Goal: Information Seeking & Learning: Learn about a topic

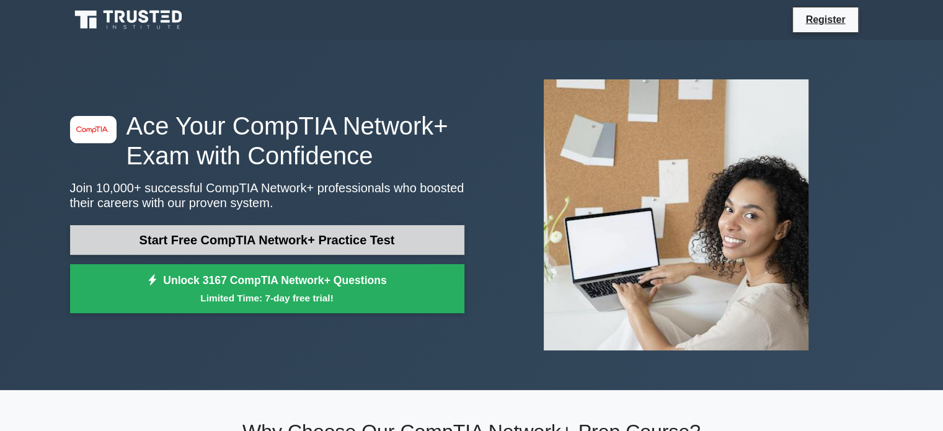
click at [349, 240] on link "Start Free CompTIA Network+ Practice Test" at bounding box center [267, 240] width 394 height 30
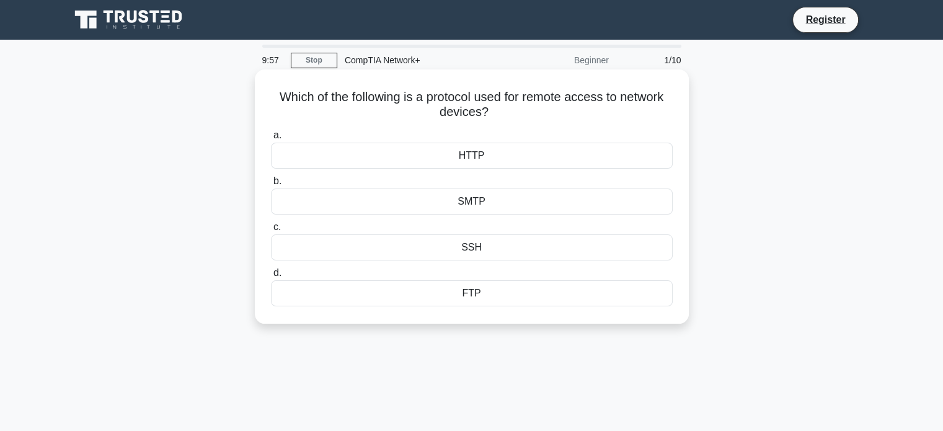
click at [459, 242] on div "SSH" at bounding box center [472, 247] width 402 height 26
click at [271, 231] on input "c. SSH" at bounding box center [271, 227] width 0 height 8
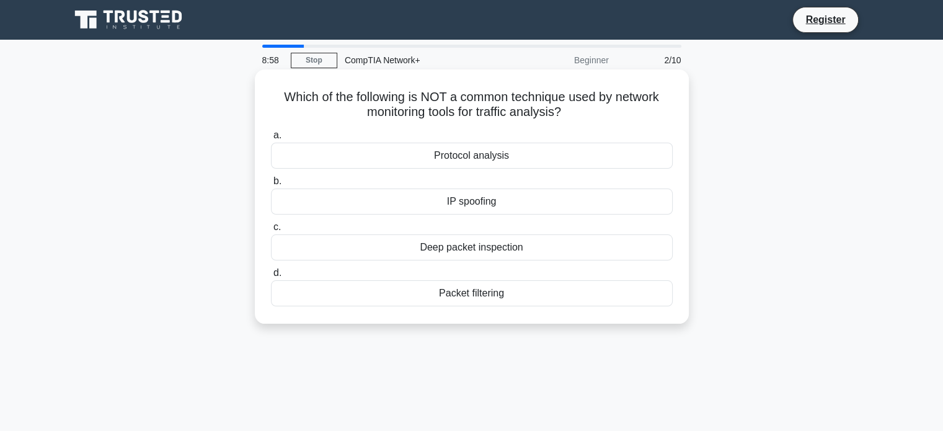
click at [497, 250] on div "Deep packet inspection" at bounding box center [472, 247] width 402 height 26
click at [271, 231] on input "c. Deep packet inspection" at bounding box center [271, 227] width 0 height 8
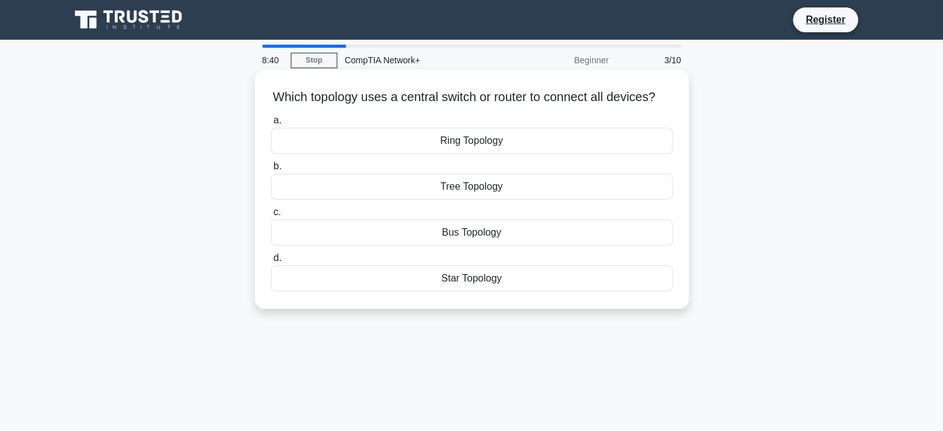
click at [449, 200] on div "Tree Topology" at bounding box center [472, 187] width 402 height 26
click at [271, 170] on input "b. Tree Topology" at bounding box center [271, 166] width 0 height 8
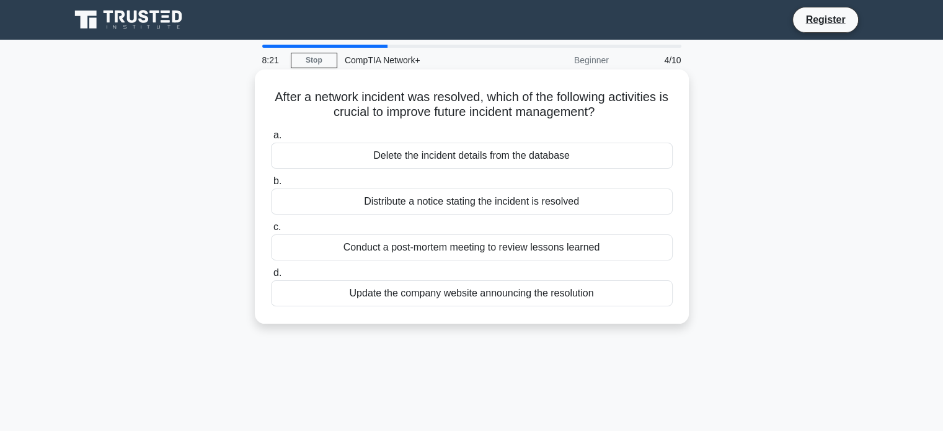
click at [473, 250] on div "Conduct a post-mortem meeting to review lessons learned" at bounding box center [472, 247] width 402 height 26
click at [271, 231] on input "c. Conduct a post-mortem meeting to review lessons learned" at bounding box center [271, 227] width 0 height 8
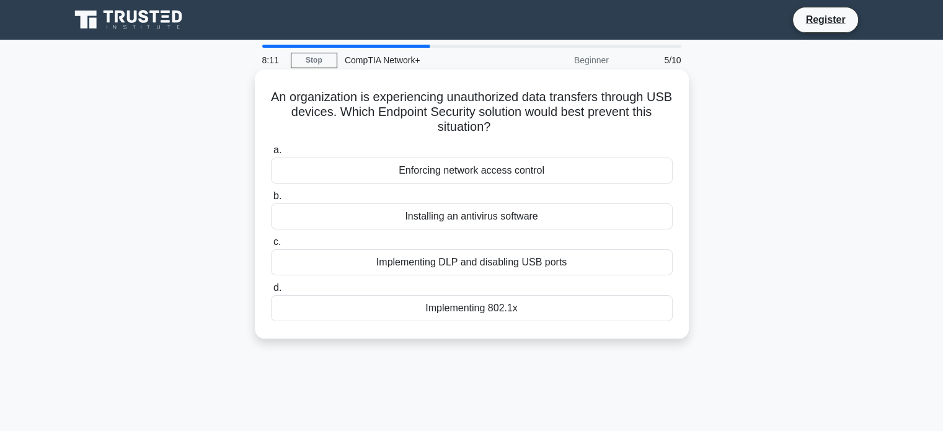
click at [531, 175] on div "Enforcing network access control" at bounding box center [472, 170] width 402 height 26
click at [271, 154] on input "a. Enforcing network access control" at bounding box center [271, 150] width 0 height 8
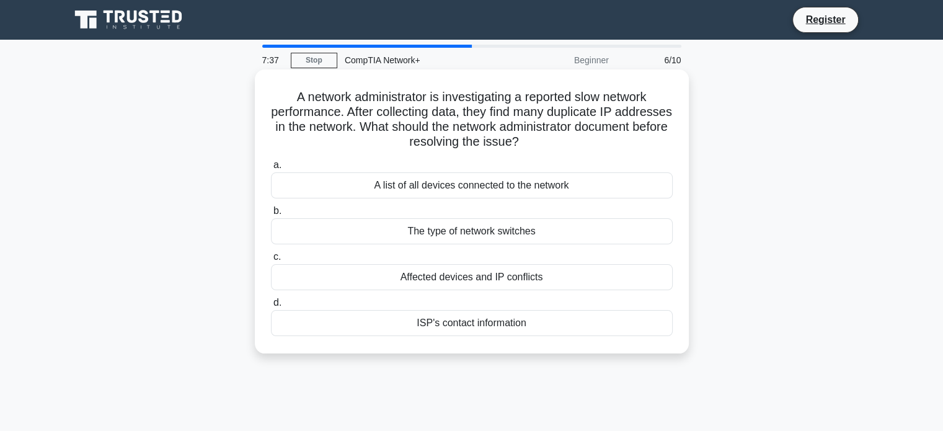
click at [490, 281] on div "Affected devices and IP conflicts" at bounding box center [472, 277] width 402 height 26
click at [271, 261] on input "c. Affected devices and IP conflicts" at bounding box center [271, 257] width 0 height 8
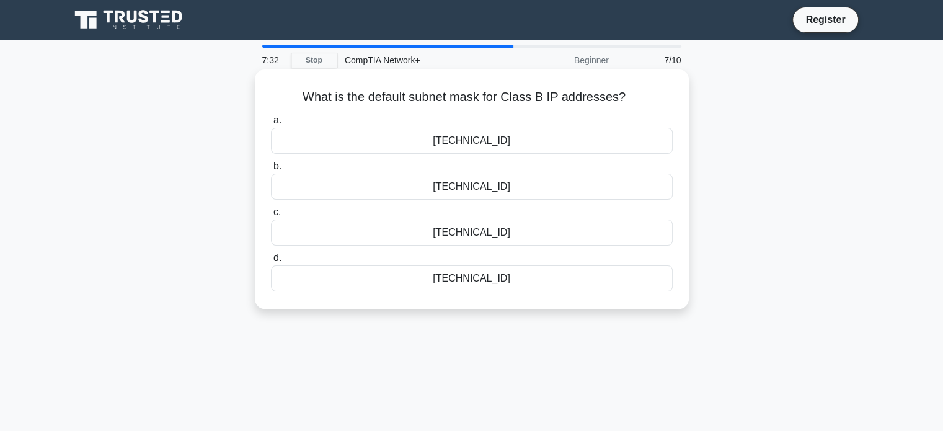
click at [504, 144] on div "255.255.0.0" at bounding box center [472, 141] width 402 height 26
click at [271, 125] on input "a. 255.255.0.0" at bounding box center [271, 120] width 0 height 8
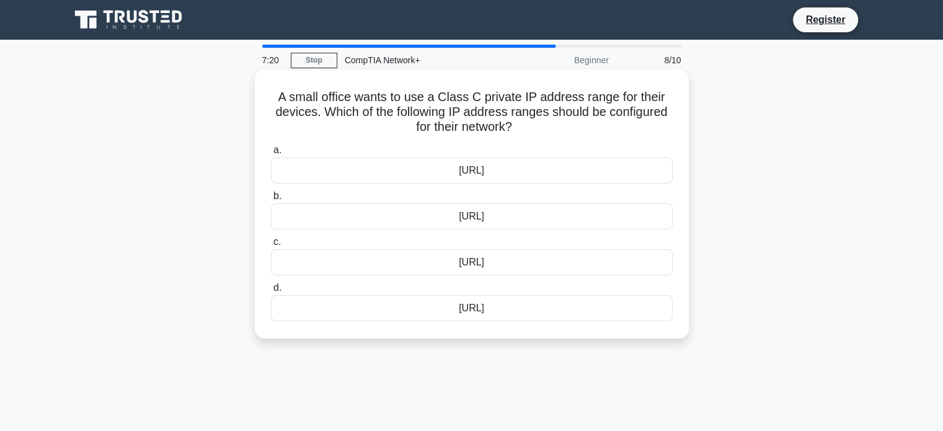
click at [558, 214] on div "192.168.0.0/16" at bounding box center [472, 216] width 402 height 26
click at [271, 200] on input "b. 192.168.0.0/16" at bounding box center [271, 196] width 0 height 8
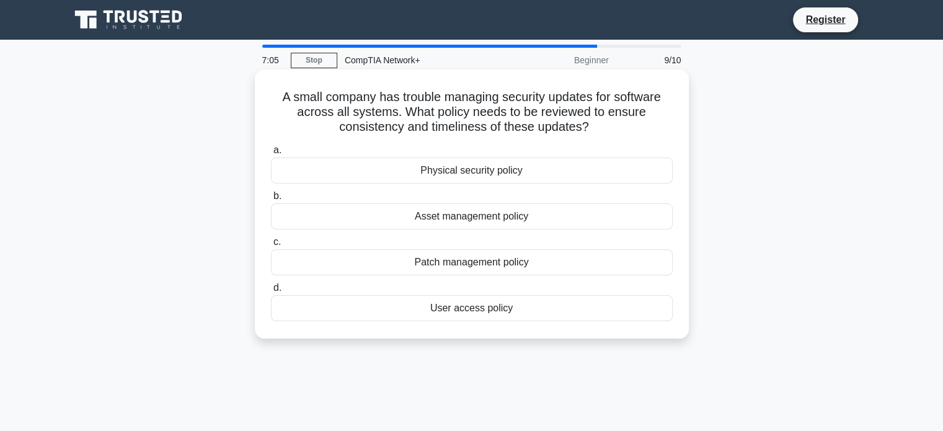
click at [501, 219] on div "Asset management policy" at bounding box center [472, 216] width 402 height 26
click at [271, 200] on input "b. Asset management policy" at bounding box center [271, 196] width 0 height 8
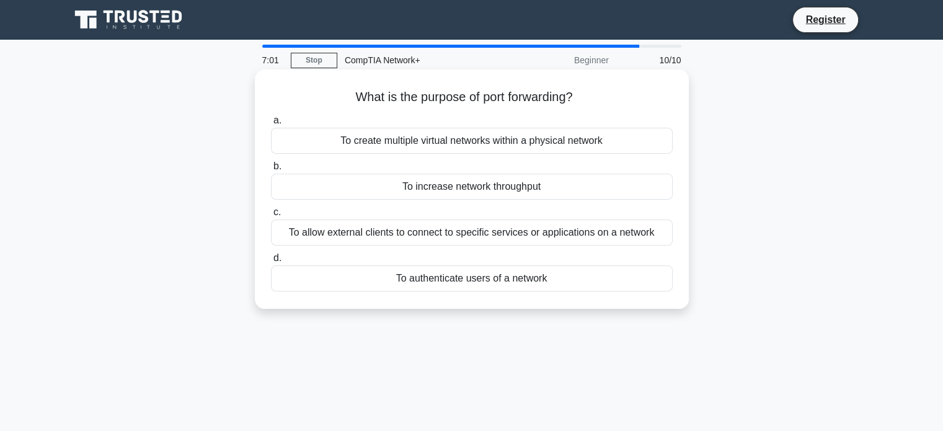
click at [530, 230] on div "To allow external clients to connect to specific services or applications on a …" at bounding box center [472, 232] width 402 height 26
click at [271, 216] on input "c. To allow external clients to connect to specific services or applications on…" at bounding box center [271, 212] width 0 height 8
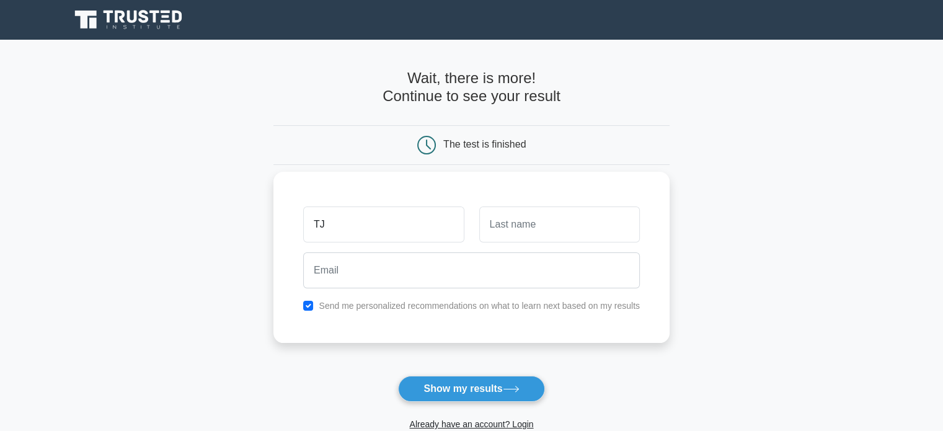
type input "TJ"
type input "Singh"
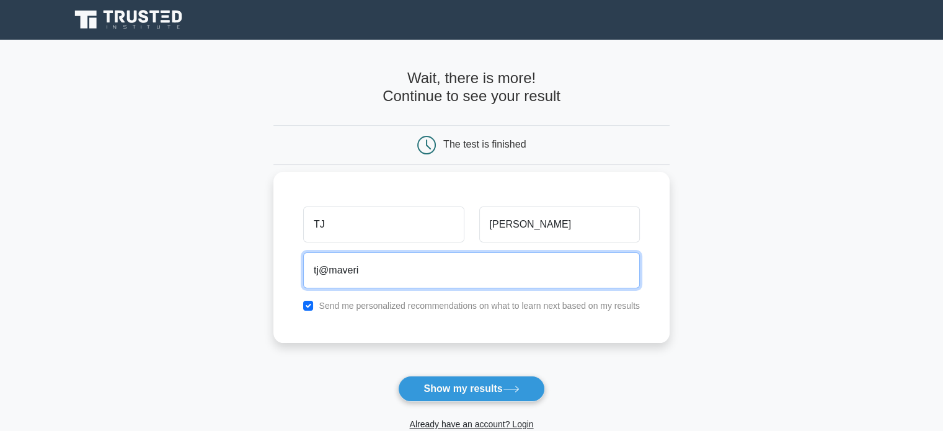
type input "tj@maverickinfosec.com"
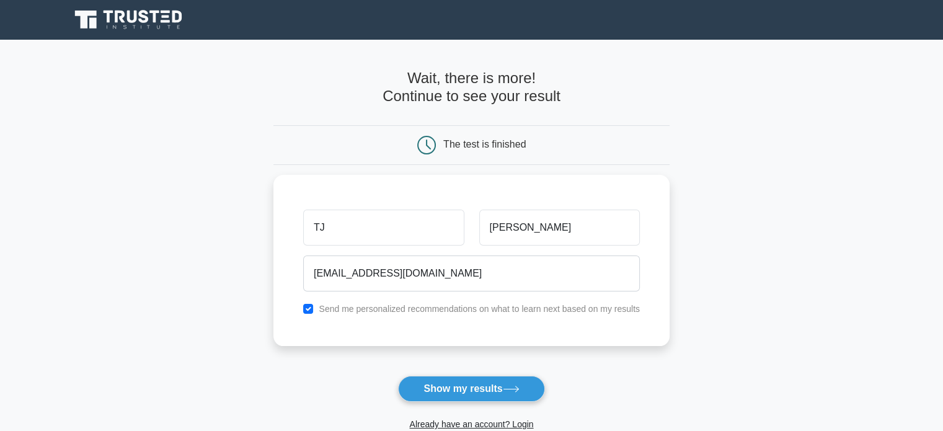
click at [434, 402] on div "Already have an account? Login" at bounding box center [471, 417] width 396 height 30
click at [441, 395] on button "Show my results" at bounding box center [471, 389] width 146 height 26
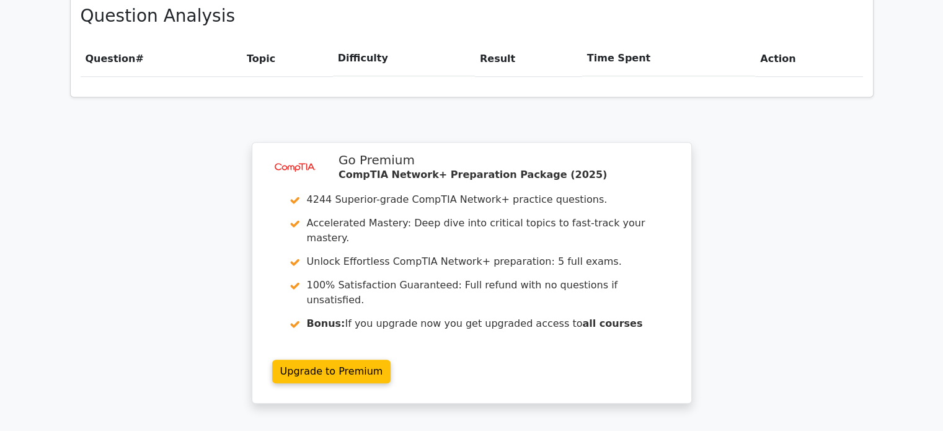
scroll to position [840, 0]
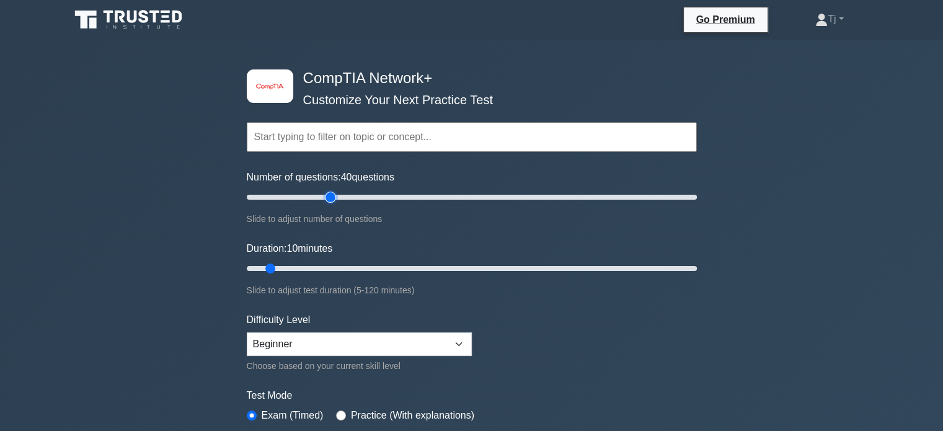
drag, startPoint x: 266, startPoint y: 193, endPoint x: 327, endPoint y: 200, distance: 61.7
type input "40"
click at [327, 200] on input "Number of questions: 40 questions" at bounding box center [472, 197] width 450 height 15
click at [330, 348] on select "Beginner Intermediate Expert" at bounding box center [359, 344] width 225 height 24
select select "intermediate"
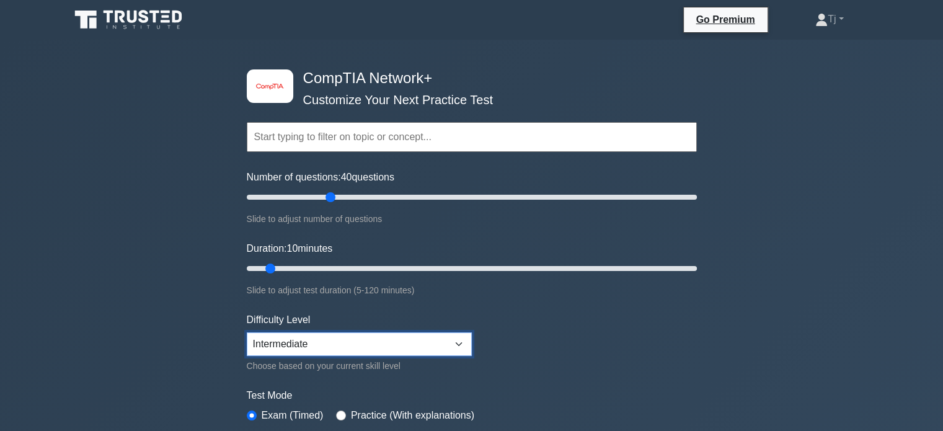
click at [247, 332] on select "Beginner Intermediate Expert" at bounding box center [359, 344] width 225 height 24
click at [540, 374] on form "Topics Networking Concepts Infrastructure Network Operations Network Security N…" at bounding box center [472, 275] width 450 height 383
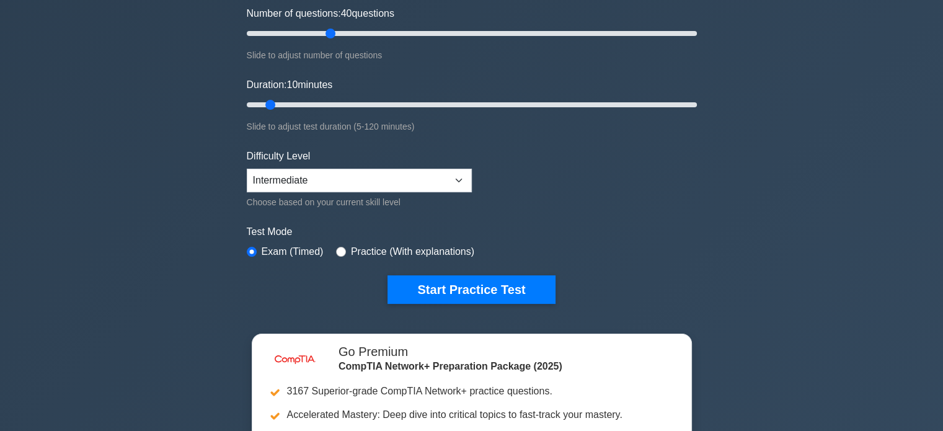
scroll to position [165, 0]
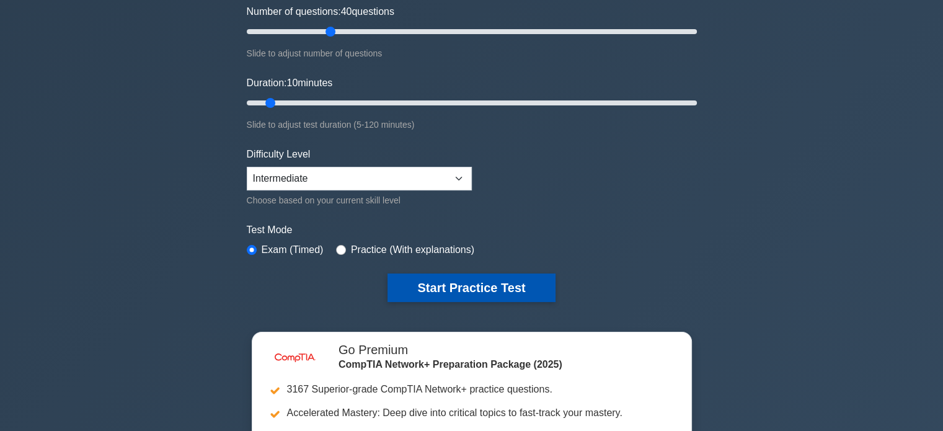
click at [511, 292] on button "Start Practice Test" at bounding box center [470, 287] width 167 height 29
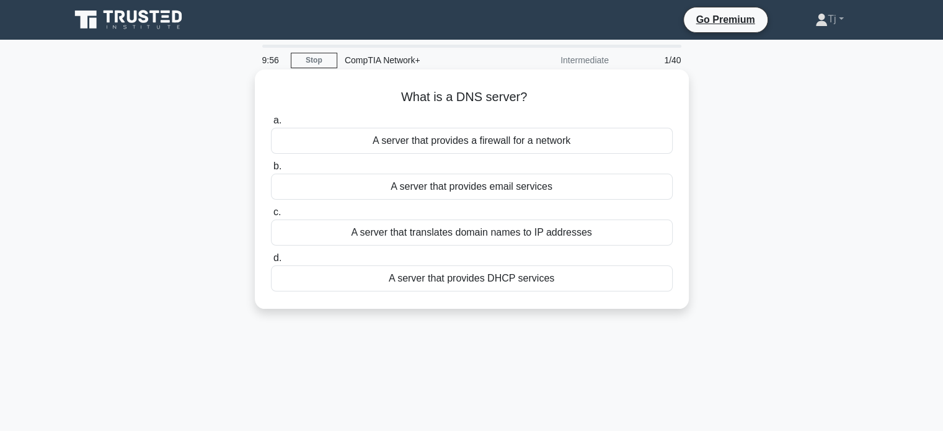
click at [533, 235] on div "A server that translates domain names to IP addresses" at bounding box center [472, 232] width 402 height 26
click at [271, 216] on input "c. A server that translates domain names to IP addresses" at bounding box center [271, 212] width 0 height 8
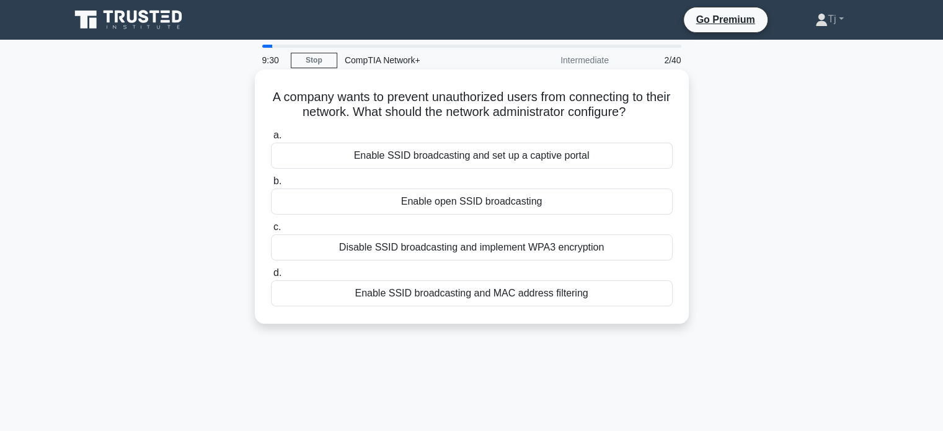
click at [553, 294] on div "Enable SSID broadcasting and MAC address filtering" at bounding box center [472, 293] width 402 height 26
click at [271, 277] on input "d. Enable SSID broadcasting and MAC address filtering" at bounding box center [271, 273] width 0 height 8
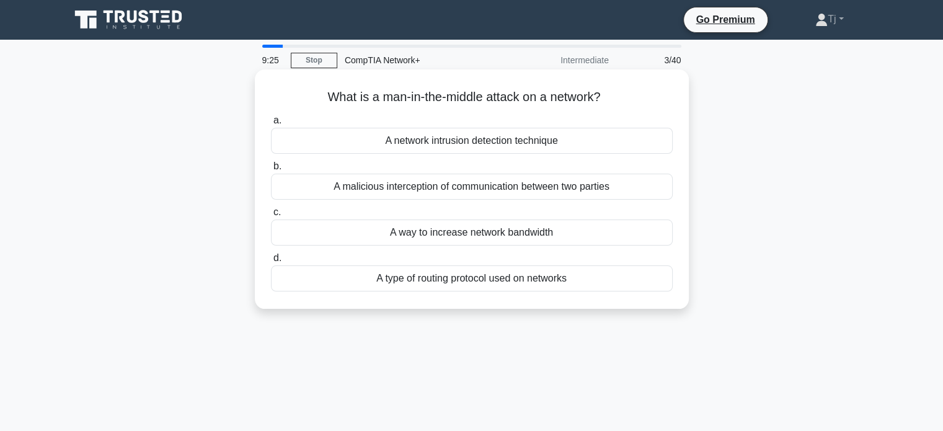
click at [531, 190] on div "A malicious interception of communication between two parties" at bounding box center [472, 187] width 402 height 26
click at [271, 170] on input "b. A malicious interception of communication between two parties" at bounding box center [271, 166] width 0 height 8
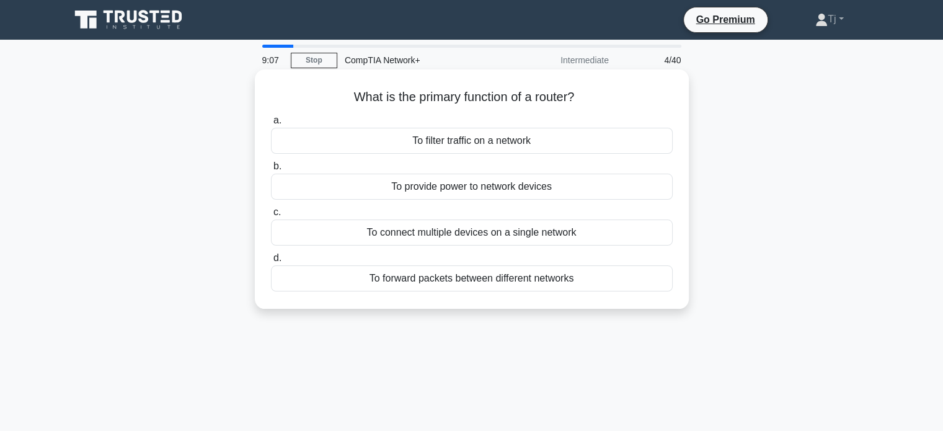
click at [521, 143] on div "To filter traffic on a network" at bounding box center [472, 141] width 402 height 26
click at [271, 125] on input "a. To filter traffic on a network" at bounding box center [271, 120] width 0 height 8
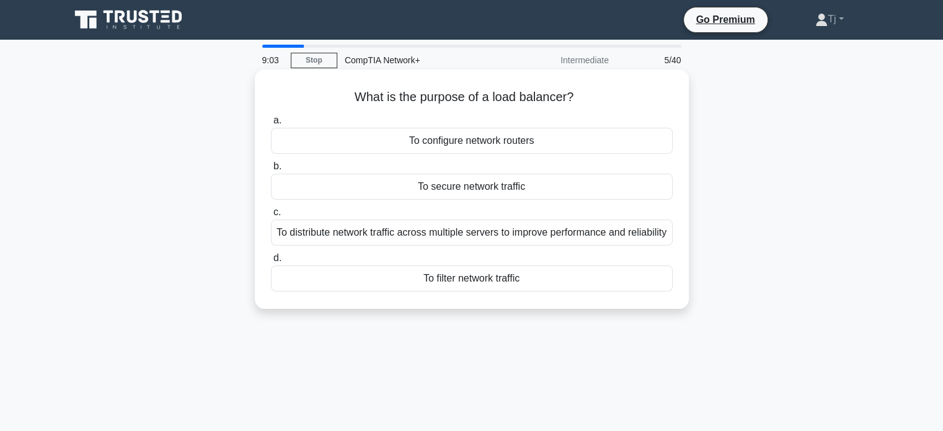
click at [499, 240] on div "To distribute network traffic across multiple servers to improve performance an…" at bounding box center [472, 232] width 402 height 26
click at [271, 216] on input "c. To distribute network traffic across multiple servers to improve performance…" at bounding box center [271, 212] width 0 height 8
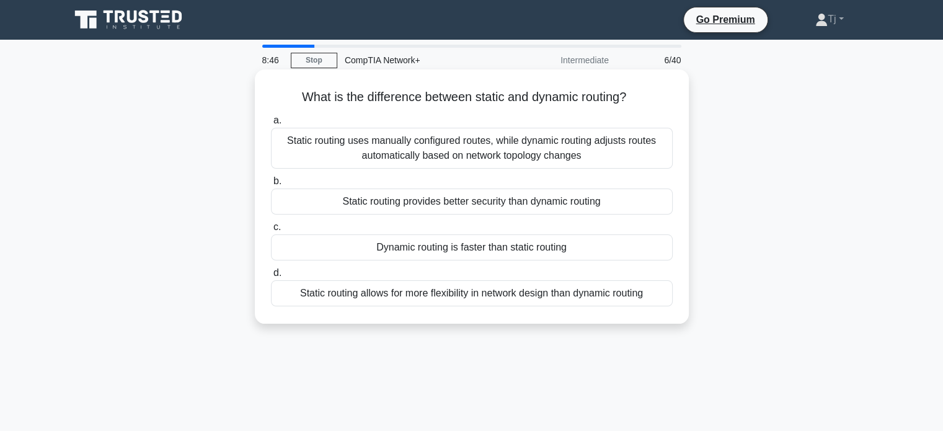
click at [542, 154] on div "Static routing uses manually configured routes, while dynamic routing adjusts r…" at bounding box center [472, 148] width 402 height 41
click at [271, 125] on input "a. Static routing uses manually configured routes, while dynamic routing adjust…" at bounding box center [271, 120] width 0 height 8
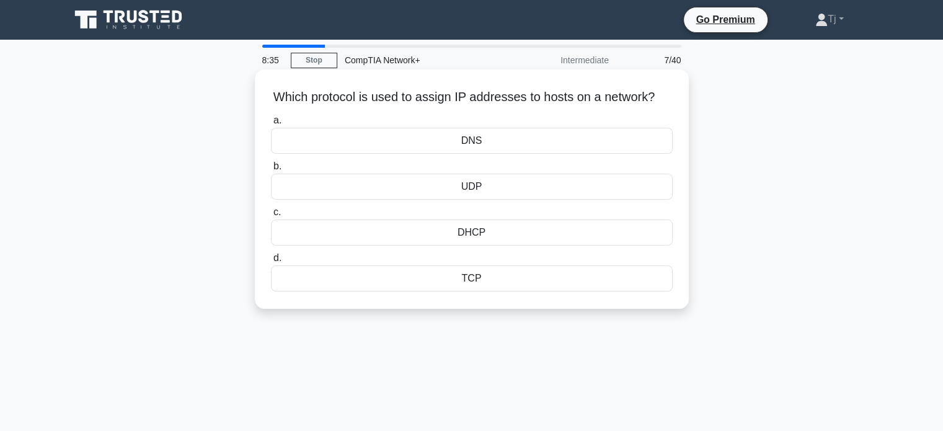
click at [524, 245] on div "DHCP" at bounding box center [472, 232] width 402 height 26
click at [271, 216] on input "c. DHCP" at bounding box center [271, 212] width 0 height 8
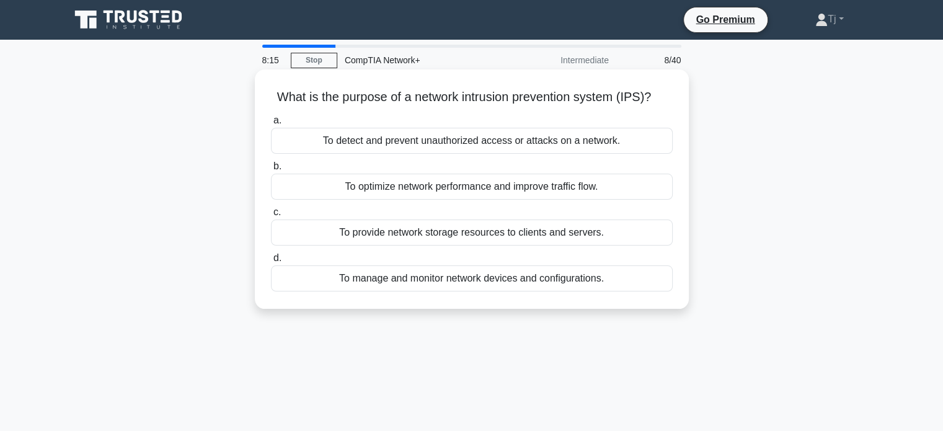
click at [511, 281] on div "To manage and monitor network devices and configurations." at bounding box center [472, 278] width 402 height 26
click at [271, 262] on input "d. To manage and monitor network devices and configurations." at bounding box center [271, 258] width 0 height 8
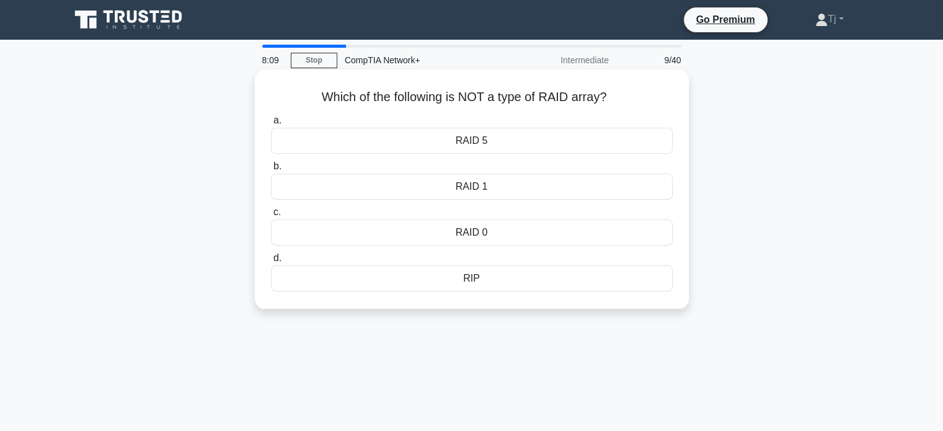
click at [498, 278] on div "RIP" at bounding box center [472, 278] width 402 height 26
click at [271, 262] on input "d. RIP" at bounding box center [271, 258] width 0 height 8
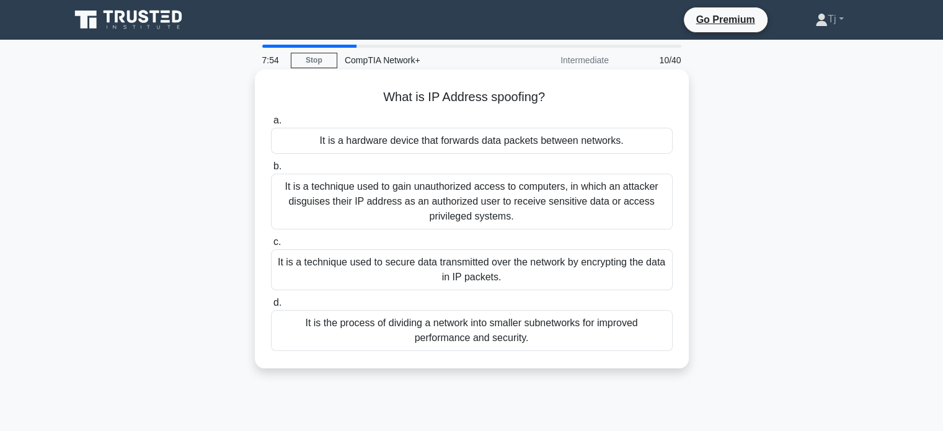
click at [516, 204] on div "It is a technique used to gain unauthorized access to computers, in which an at…" at bounding box center [472, 202] width 402 height 56
click at [271, 170] on input "b. It is a technique used to gain unauthorized access to computers, in which an…" at bounding box center [271, 166] width 0 height 8
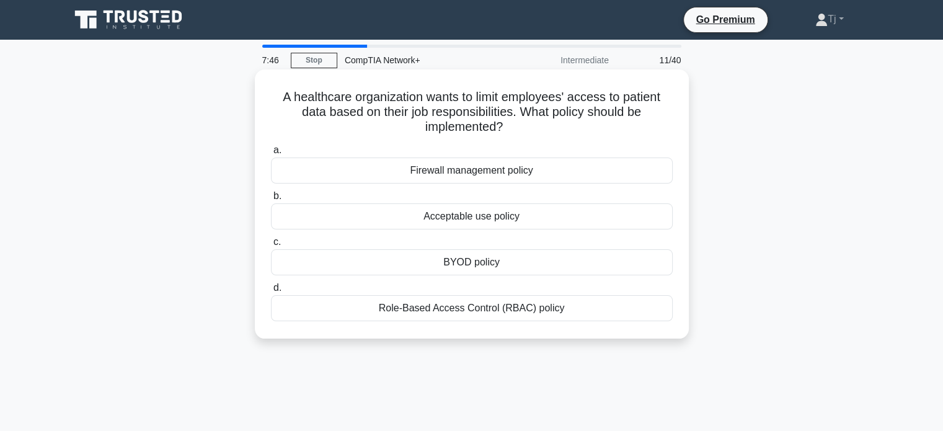
click at [512, 312] on div "Role-Based Access Control (RBAC) policy" at bounding box center [472, 308] width 402 height 26
click at [271, 292] on input "d. Role-Based Access Control (RBAC) policy" at bounding box center [271, 288] width 0 height 8
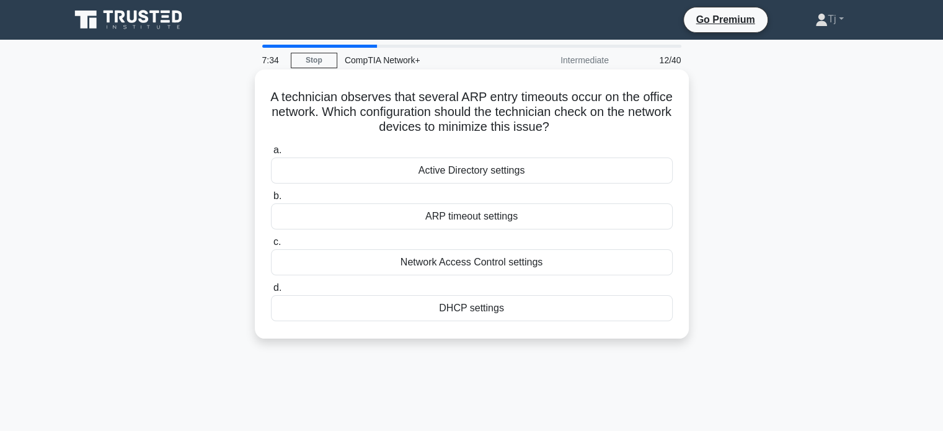
click at [518, 312] on div "DHCP settings" at bounding box center [472, 308] width 402 height 26
click at [271, 292] on input "d. DHCP settings" at bounding box center [271, 288] width 0 height 8
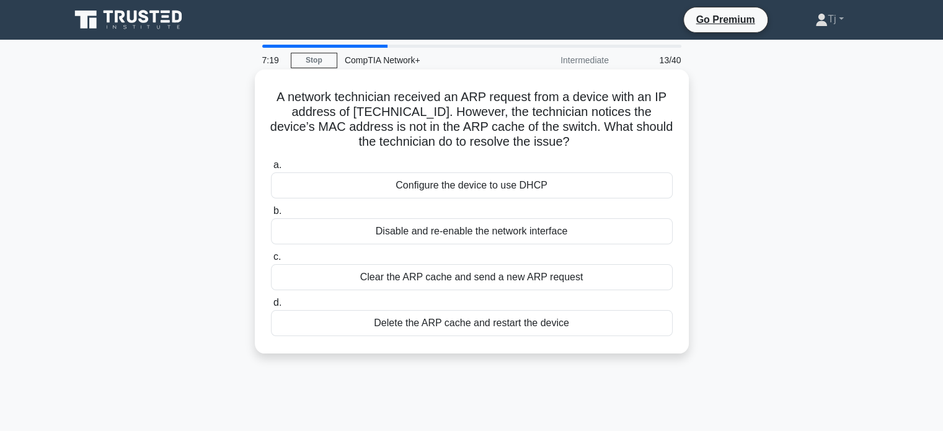
click at [523, 282] on div "Clear the ARP cache and send a new ARP request" at bounding box center [472, 277] width 402 height 26
click at [271, 261] on input "c. Clear the ARP cache and send a new ARP request" at bounding box center [271, 257] width 0 height 8
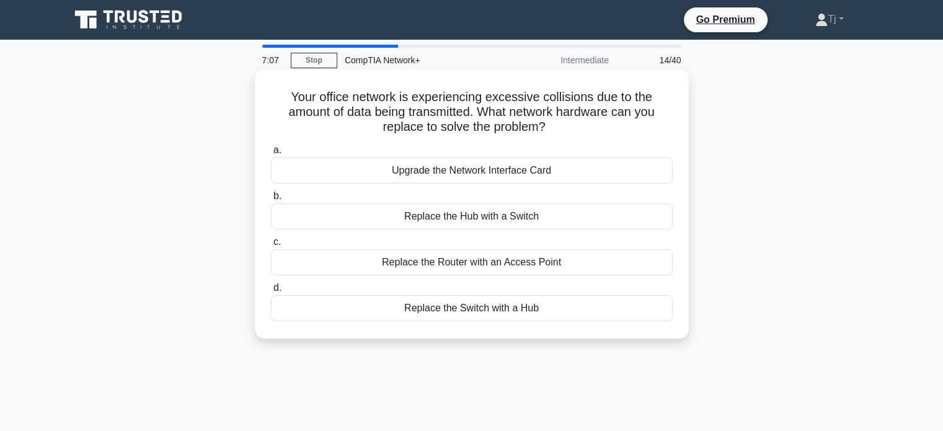
click at [530, 219] on div "Replace the Hub with a Switch" at bounding box center [472, 216] width 402 height 26
click at [271, 200] on input "b. Replace the Hub with a Switch" at bounding box center [271, 196] width 0 height 8
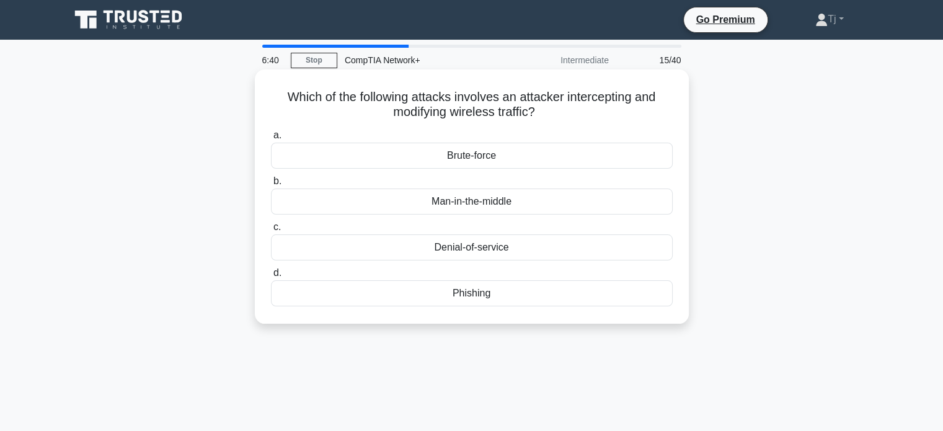
click at [550, 196] on div "Man-in-the-middle" at bounding box center [472, 201] width 402 height 26
click at [271, 185] on input "b. Man-in-the-middle" at bounding box center [271, 181] width 0 height 8
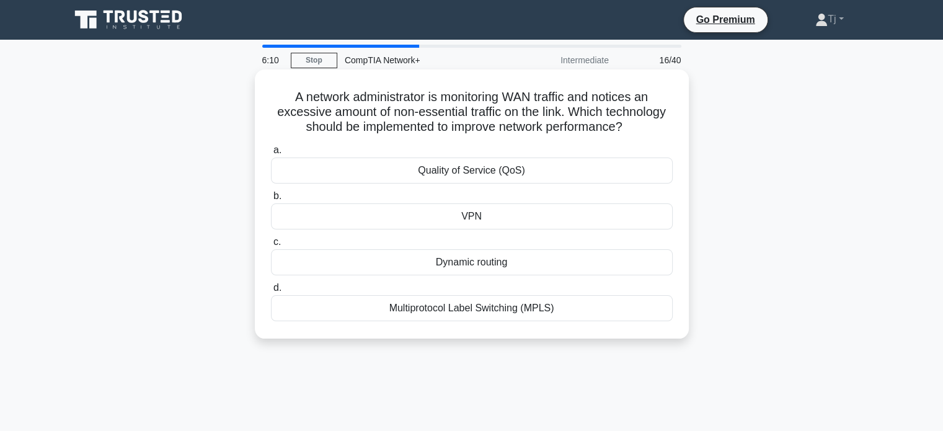
click at [532, 175] on div "Quality of Service (QoS)" at bounding box center [472, 170] width 402 height 26
click at [271, 154] on input "a. Quality of Service (QoS)" at bounding box center [271, 150] width 0 height 8
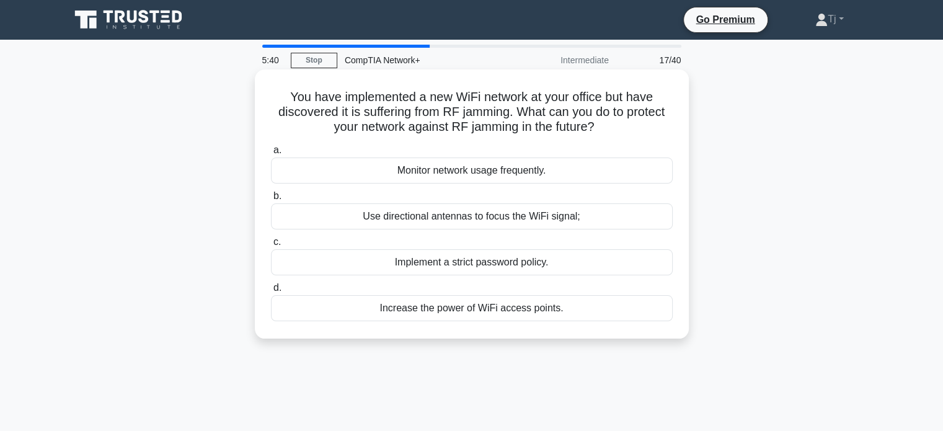
click at [538, 305] on div "Increase the power of WiFi access points." at bounding box center [472, 308] width 402 height 26
click at [271, 292] on input "d. Increase the power of WiFi access points." at bounding box center [271, 288] width 0 height 8
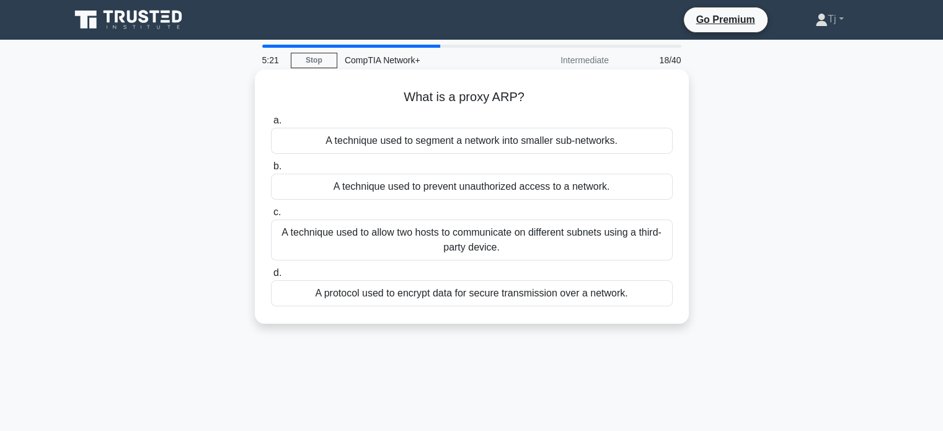
click at [522, 297] on div "A protocol used to encrypt data for secure transmission over a network." at bounding box center [472, 293] width 402 height 26
click at [271, 277] on input "d. A protocol used to encrypt data for secure transmission over a network." at bounding box center [271, 273] width 0 height 8
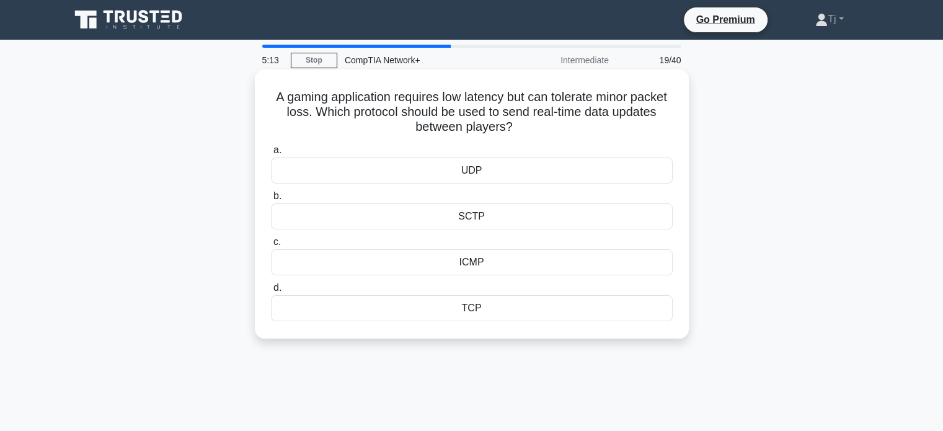
click at [499, 169] on div "UDP" at bounding box center [472, 170] width 402 height 26
click at [271, 154] on input "a. UDP" at bounding box center [271, 150] width 0 height 8
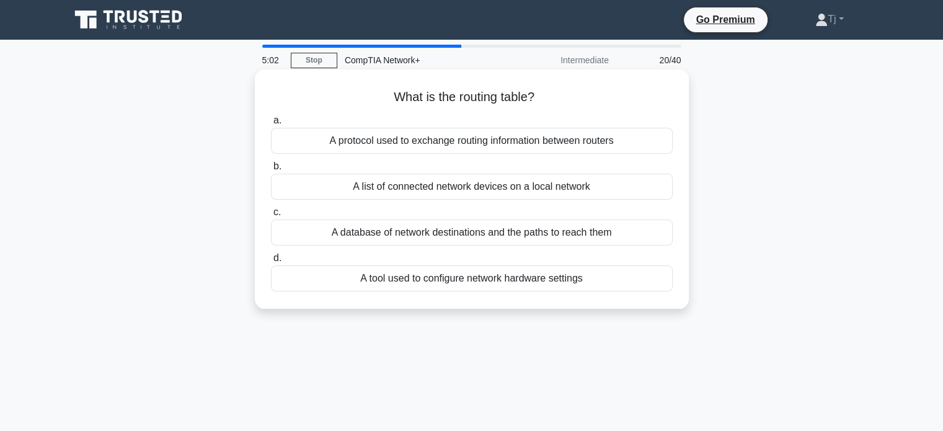
click at [556, 149] on div "A protocol used to exchange routing information between routers" at bounding box center [472, 141] width 402 height 26
click at [271, 125] on input "a. A protocol used to exchange routing information between routers" at bounding box center [271, 120] width 0 height 8
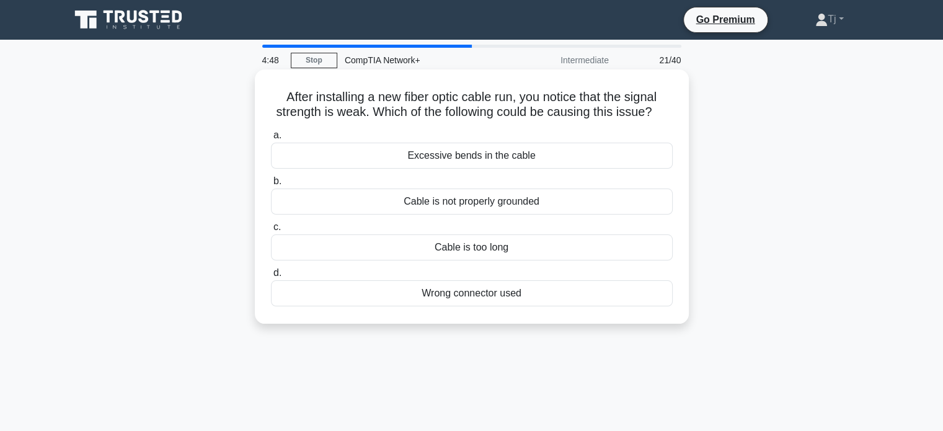
click at [525, 201] on div "Cable is not properly grounded" at bounding box center [472, 201] width 402 height 26
click at [271, 185] on input "b. Cable is not properly grounded" at bounding box center [271, 181] width 0 height 8
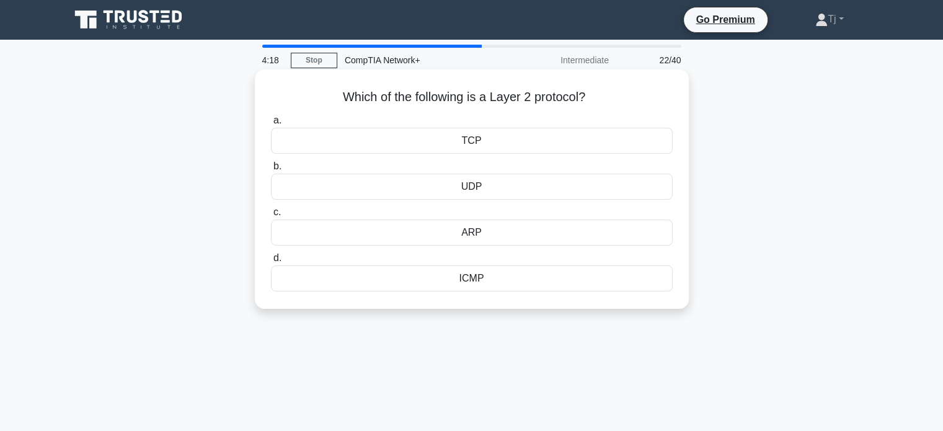
click at [431, 232] on div "ARP" at bounding box center [472, 232] width 402 height 26
click at [271, 216] on input "c. ARP" at bounding box center [271, 212] width 0 height 8
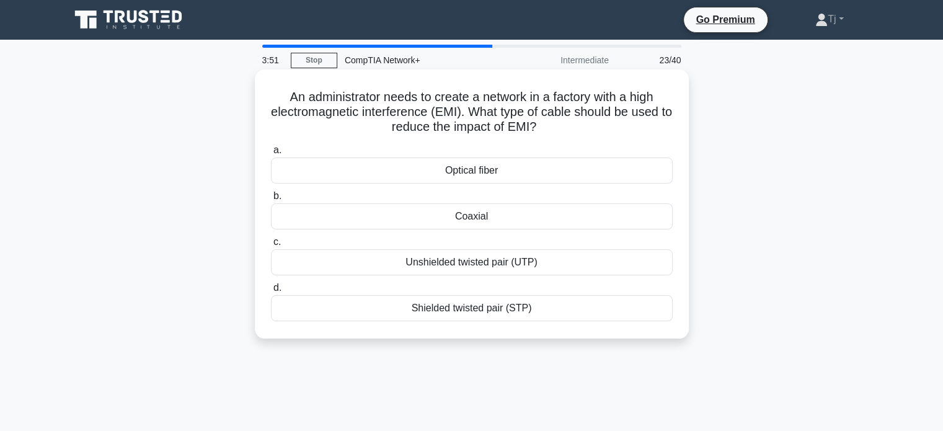
click at [512, 307] on div "Shielded twisted pair (STP)" at bounding box center [472, 308] width 402 height 26
click at [271, 292] on input "d. Shielded twisted pair (STP)" at bounding box center [271, 288] width 0 height 8
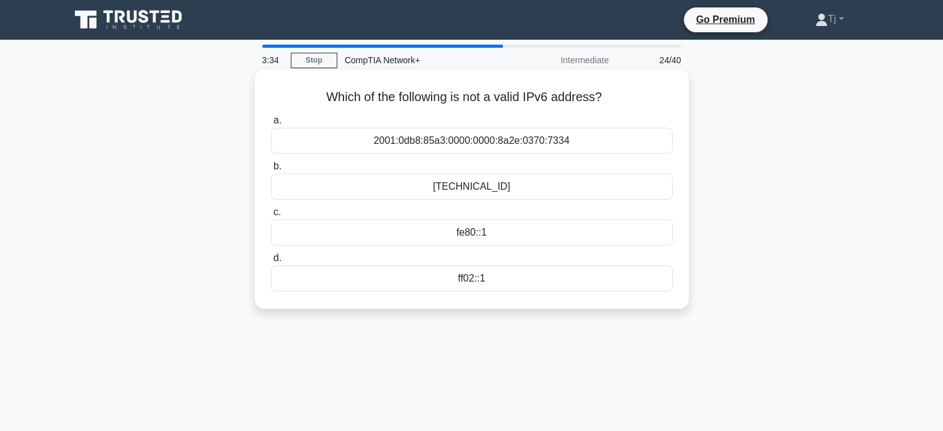
click at [494, 194] on div "2560:0:0:0:0:0:0:0" at bounding box center [472, 187] width 402 height 26
click at [271, 170] on input "b. 2560:0:0:0:0:0:0:0" at bounding box center [271, 166] width 0 height 8
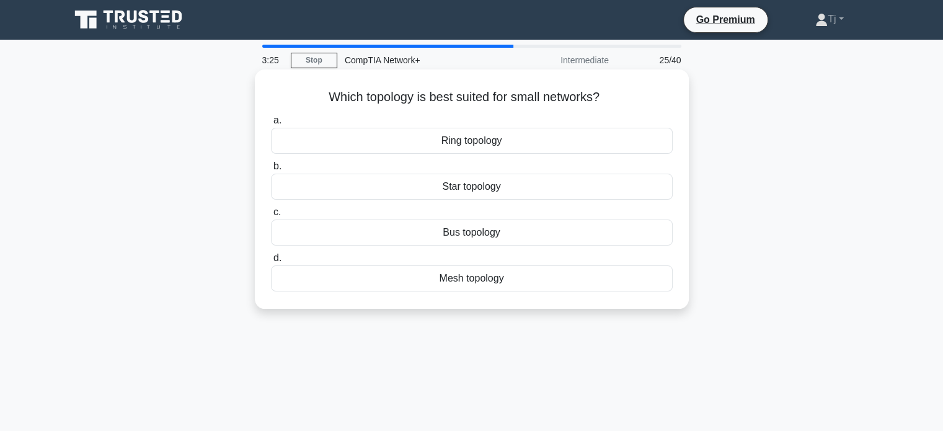
click at [468, 237] on div "Bus topology" at bounding box center [472, 232] width 402 height 26
click at [271, 216] on input "c. Bus topology" at bounding box center [271, 212] width 0 height 8
click at [506, 139] on div "IP address" at bounding box center [472, 141] width 402 height 26
click at [271, 125] on input "a. IP address" at bounding box center [271, 120] width 0 height 8
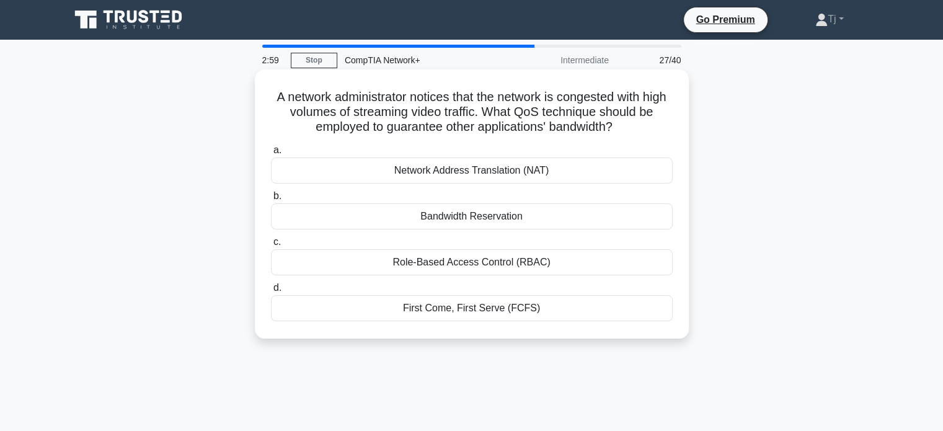
drag, startPoint x: 496, startPoint y: 302, endPoint x: 521, endPoint y: 291, distance: 26.9
click at [521, 291] on label "d. First Come, First Serve (FCFS)" at bounding box center [472, 300] width 402 height 41
click at [518, 226] on div "Bandwidth Reservation" at bounding box center [472, 216] width 402 height 26
click at [271, 200] on input "b. Bandwidth Reservation" at bounding box center [271, 196] width 0 height 8
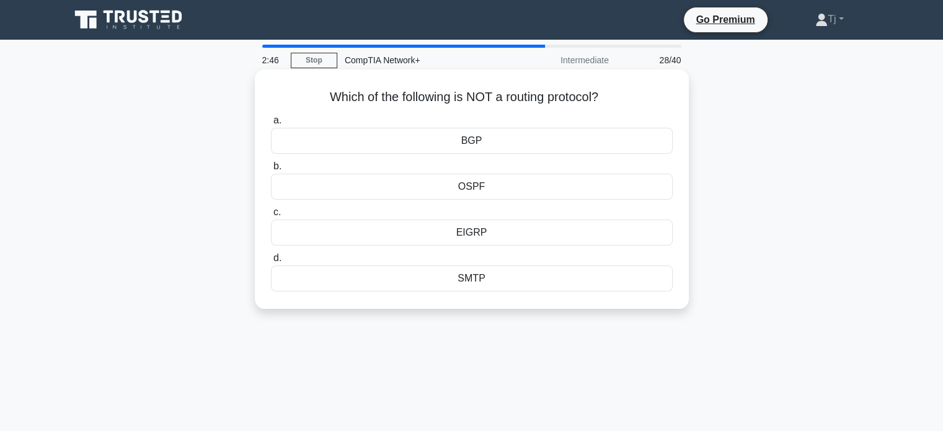
click at [483, 279] on div "SMTP" at bounding box center [472, 278] width 402 height 26
click at [271, 262] on input "d. SMTP" at bounding box center [271, 258] width 0 height 8
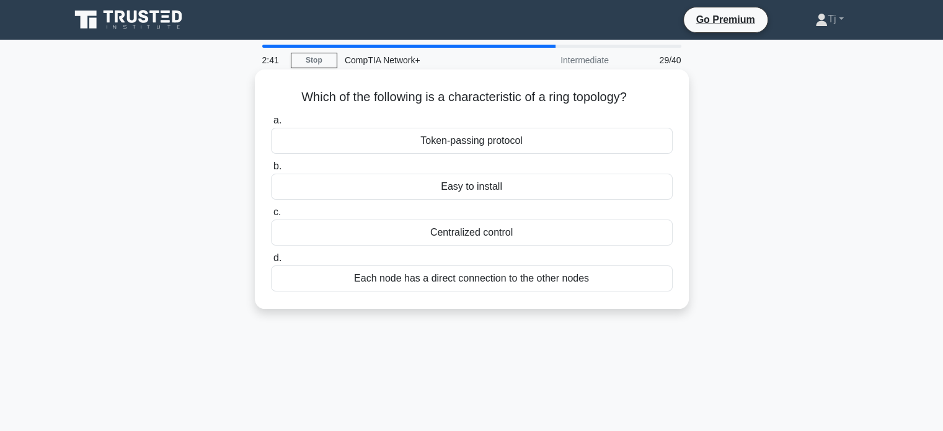
click at [512, 239] on div "Centralized control" at bounding box center [472, 232] width 402 height 26
click at [271, 216] on input "c. Centralized control" at bounding box center [271, 212] width 0 height 8
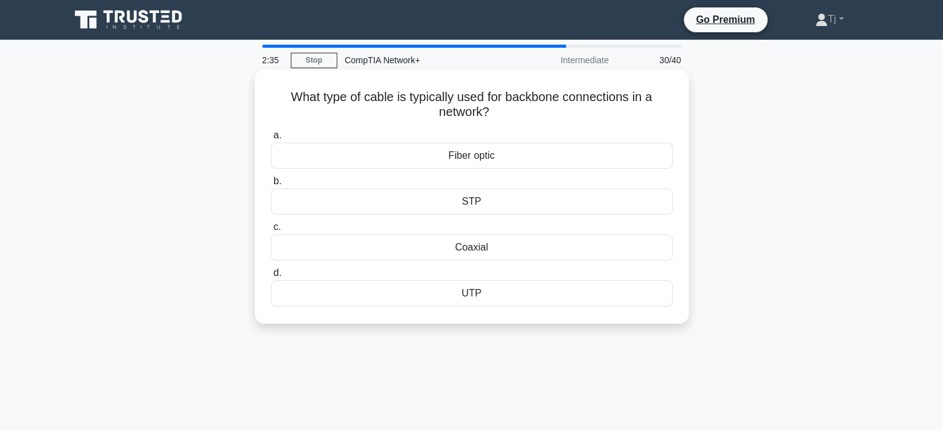
click at [485, 249] on div "Coaxial" at bounding box center [472, 247] width 402 height 26
click at [271, 231] on input "c. Coaxial" at bounding box center [271, 227] width 0 height 8
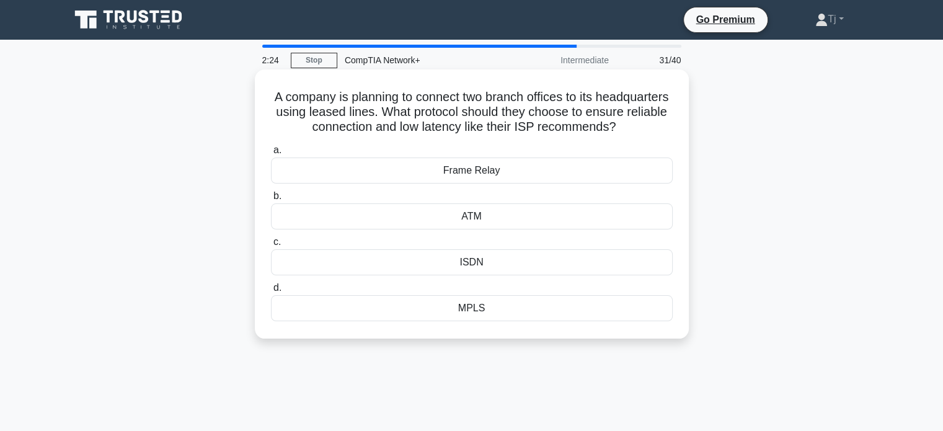
click at [497, 321] on div "MPLS" at bounding box center [472, 308] width 402 height 26
click at [271, 292] on input "d. MPLS" at bounding box center [271, 288] width 0 height 8
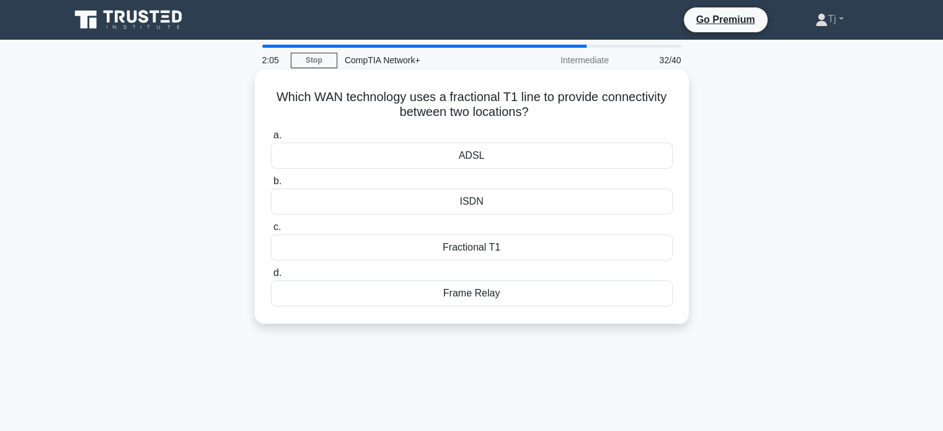
click at [480, 154] on div "ADSL" at bounding box center [472, 156] width 402 height 26
click at [271, 139] on input "a. ADSL" at bounding box center [271, 135] width 0 height 8
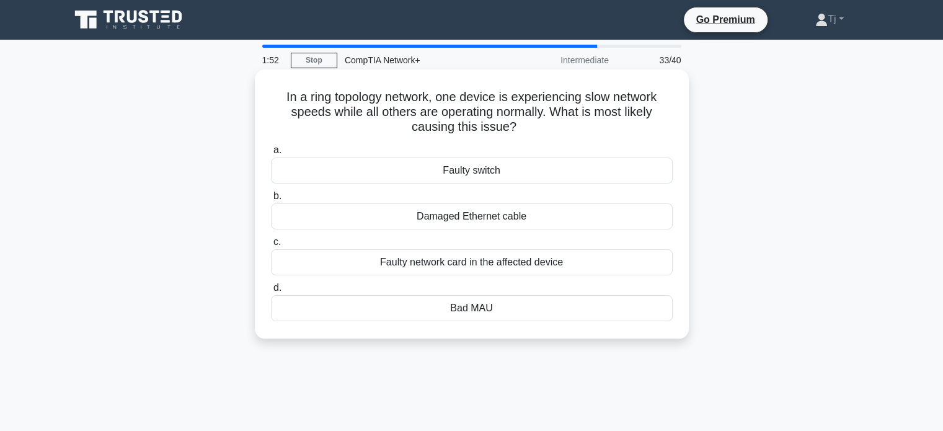
click at [481, 214] on div "Damaged Ethernet cable" at bounding box center [472, 216] width 402 height 26
click at [271, 200] on input "b. Damaged Ethernet cable" at bounding box center [271, 196] width 0 height 8
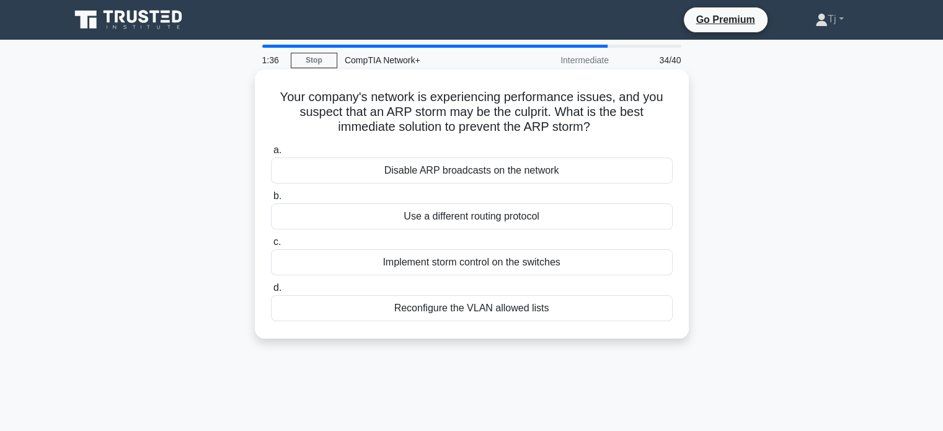
click at [511, 301] on div "Reconfigure the VLAN allowed lists" at bounding box center [472, 308] width 402 height 26
click at [271, 292] on input "d. Reconfigure the VLAN allowed lists" at bounding box center [271, 288] width 0 height 8
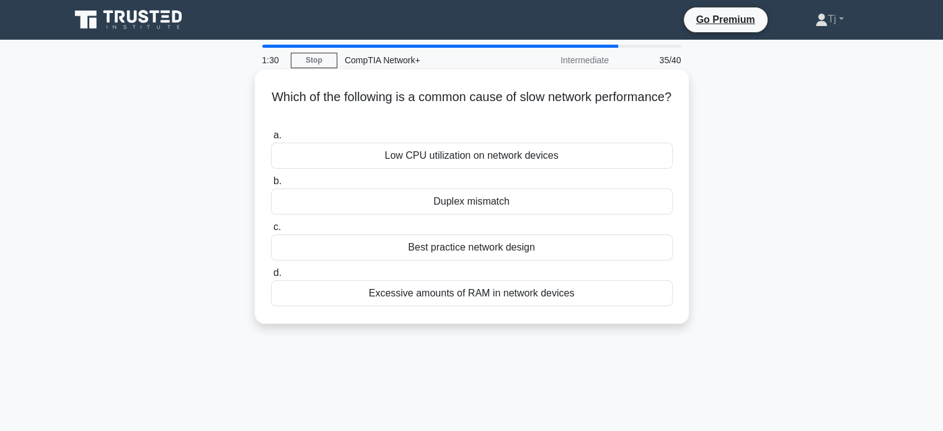
click at [521, 207] on div "Duplex mismatch" at bounding box center [472, 201] width 402 height 26
click at [271, 185] on input "b. Duplex mismatch" at bounding box center [271, 181] width 0 height 8
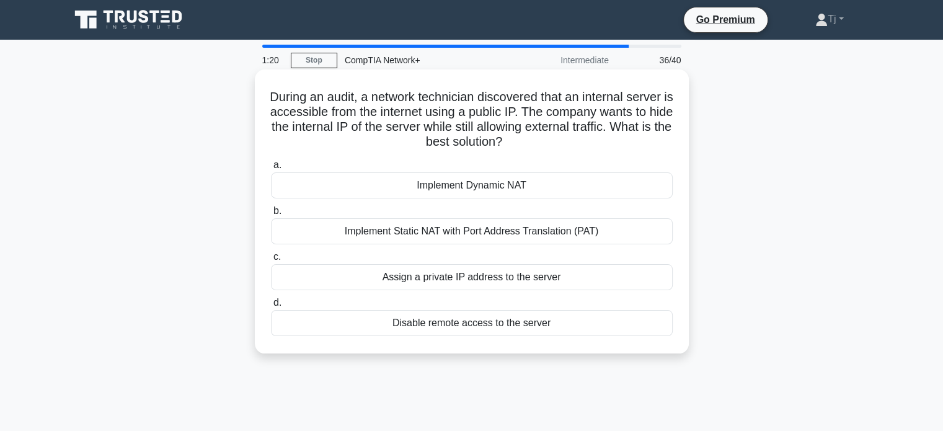
click at [492, 234] on div "Implement Static NAT with Port Address Translation (PAT)" at bounding box center [472, 231] width 402 height 26
click at [271, 215] on input "b. Implement Static NAT with Port Address Translation (PAT)" at bounding box center [271, 211] width 0 height 8
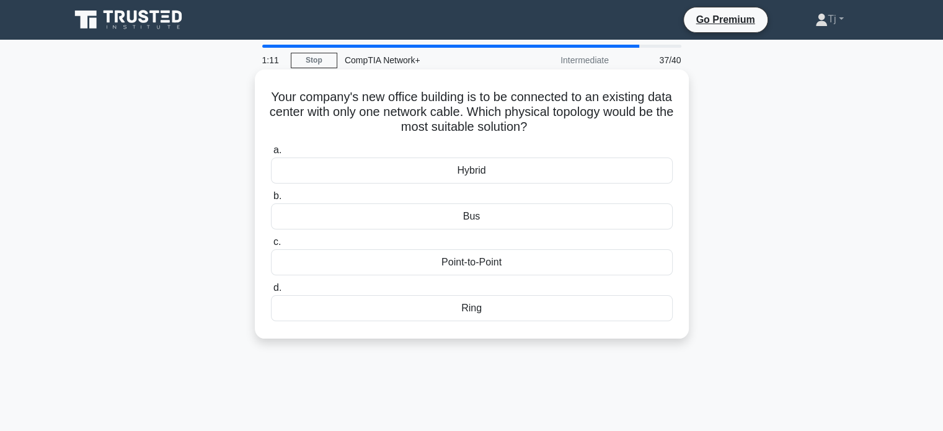
click at [488, 262] on div "Point-to-Point" at bounding box center [472, 262] width 402 height 26
click at [271, 246] on input "c. Point-to-Point" at bounding box center [271, 242] width 0 height 8
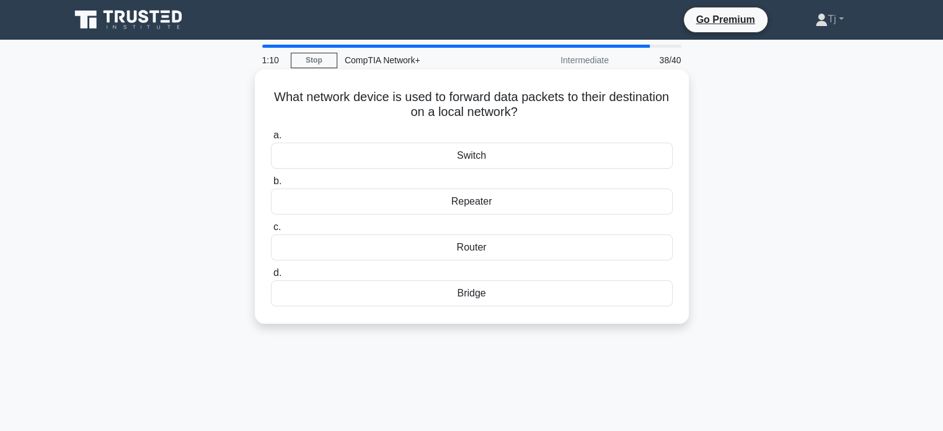
drag, startPoint x: 488, startPoint y: 262, endPoint x: 492, endPoint y: 197, distance: 65.2
click at [492, 197] on div "a. Switch b. Repeater c." at bounding box center [471, 216] width 416 height 183
click at [612, 122] on div "What network device is used to forward data packets to their destination on a l…" at bounding box center [472, 196] width 424 height 244
click at [479, 157] on div "Switch" at bounding box center [472, 156] width 402 height 26
click at [271, 139] on input "a. Switch" at bounding box center [271, 135] width 0 height 8
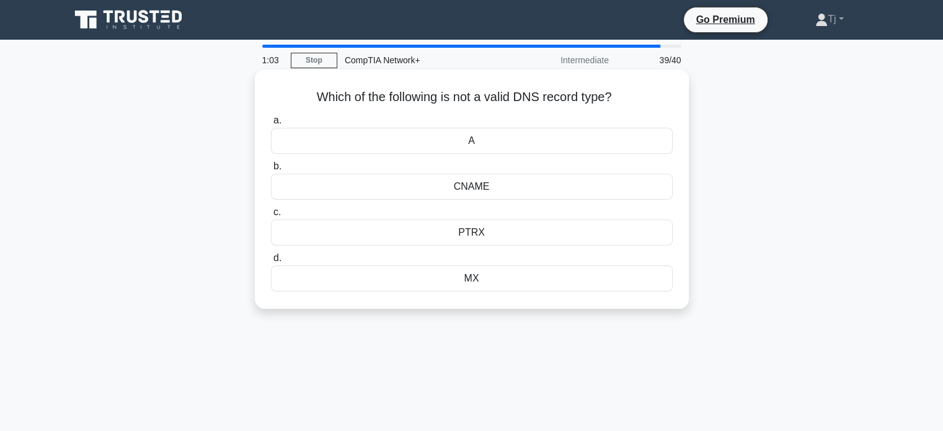
click at [477, 238] on div "PTRX" at bounding box center [472, 232] width 402 height 26
click at [271, 216] on input "c. PTRX" at bounding box center [271, 212] width 0 height 8
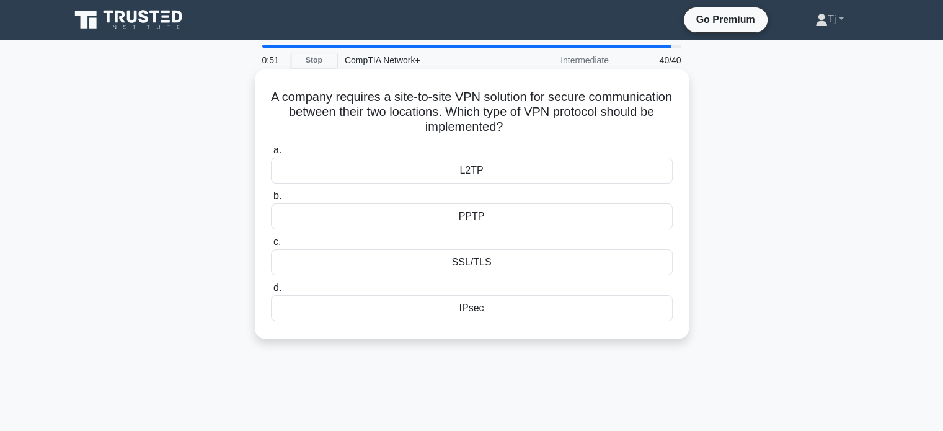
click at [483, 172] on div "L2TP" at bounding box center [472, 170] width 402 height 26
click at [271, 154] on input "a. L2TP" at bounding box center [271, 150] width 0 height 8
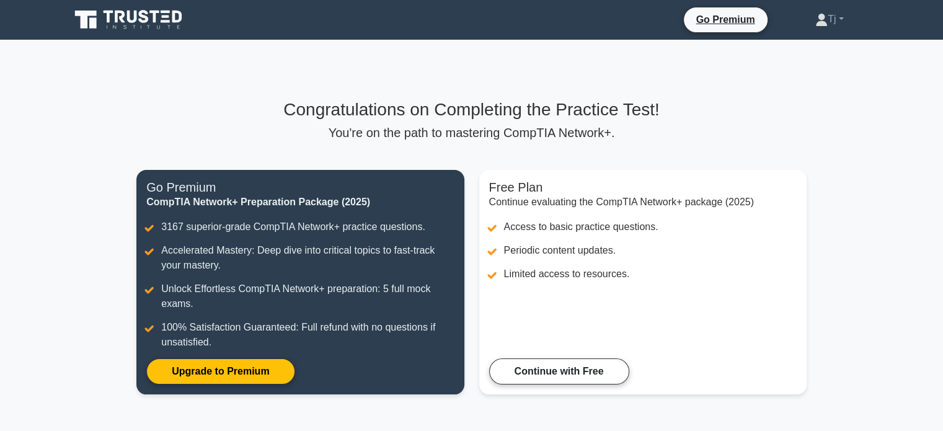
scroll to position [174, 0]
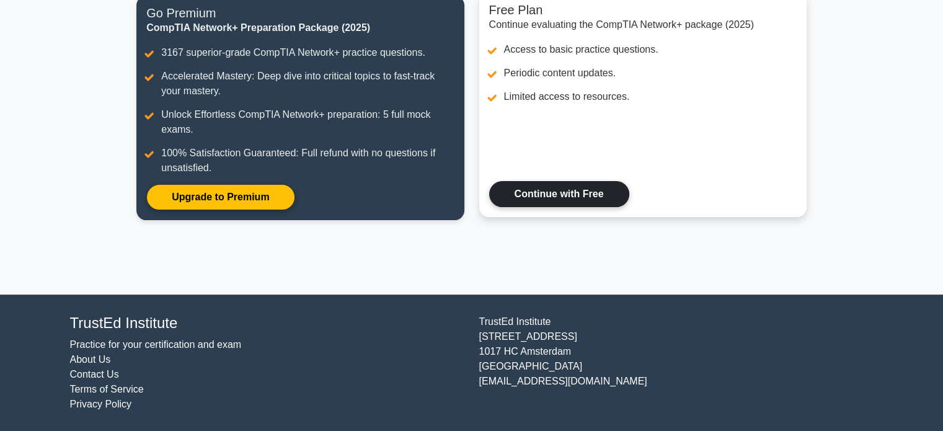
click at [629, 181] on link "Continue with Free" at bounding box center [559, 194] width 140 height 26
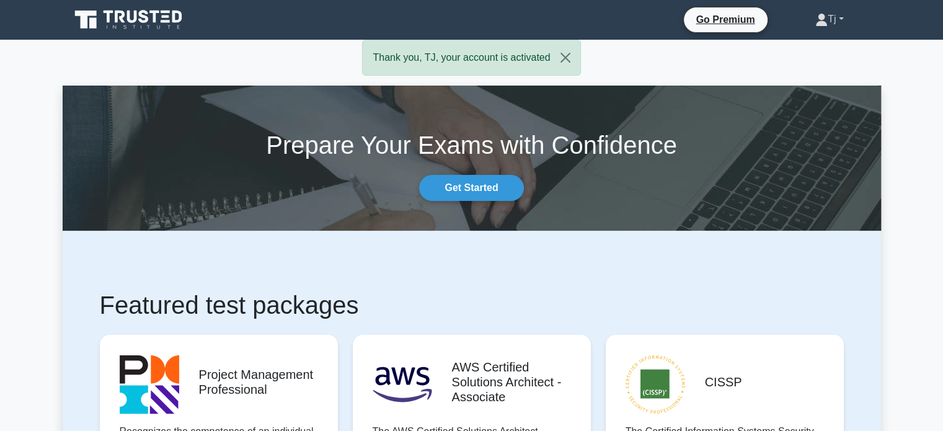
click at [804, 15] on link "Tj" at bounding box center [828, 19] width 87 height 25
click at [806, 43] on link "Profile" at bounding box center [835, 48] width 98 height 20
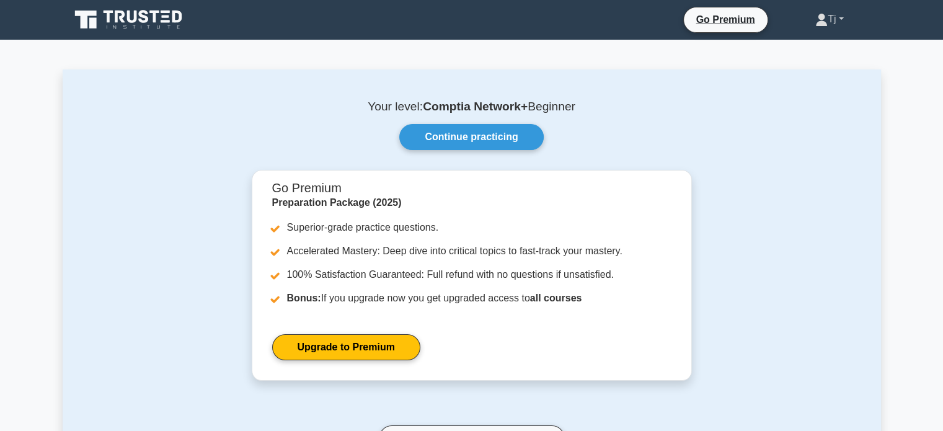
click at [837, 21] on link "Tj" at bounding box center [828, 19] width 87 height 25
click at [818, 59] on link "Settings" at bounding box center [835, 68] width 98 height 20
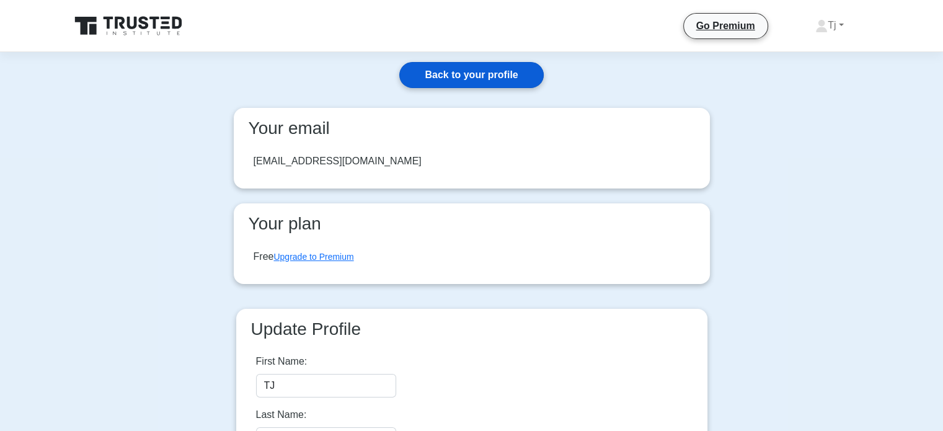
click at [491, 83] on link "Back to your profile" at bounding box center [471, 75] width 144 height 26
